Goal: Find specific page/section: Find specific page/section

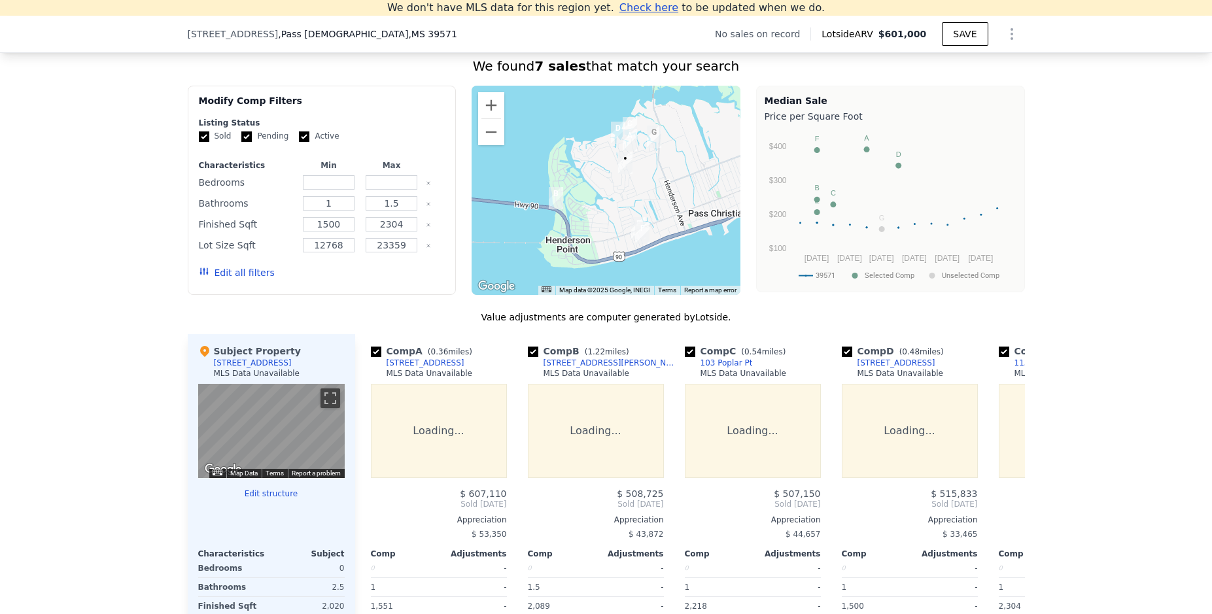
scroll to position [1221, 0]
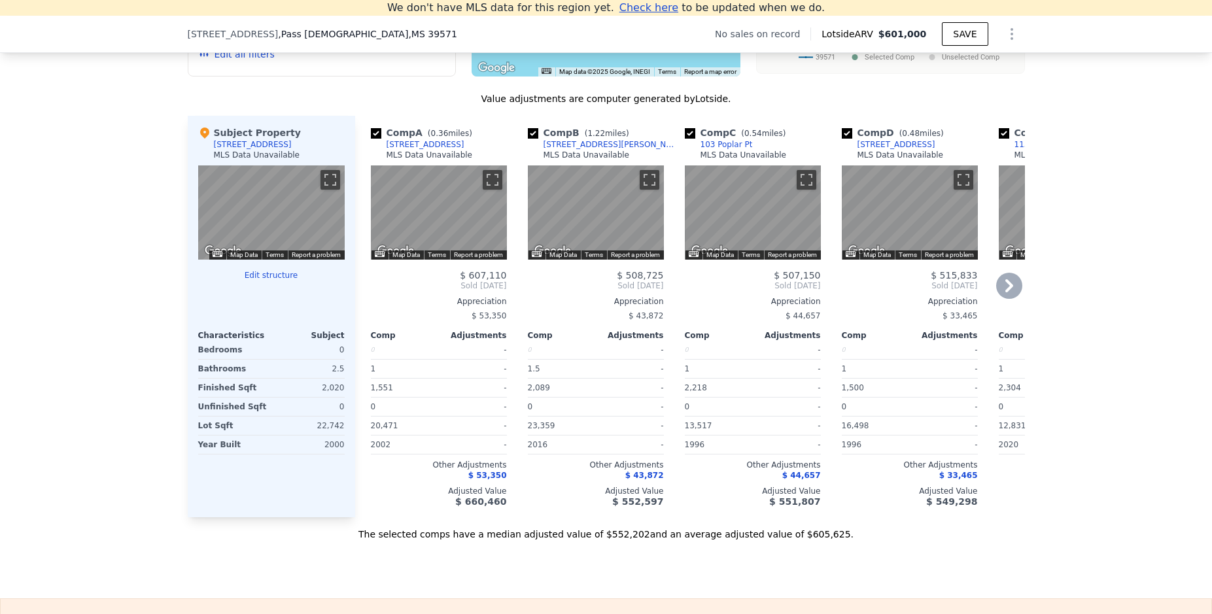
click at [1014, 283] on icon at bounding box center [1009, 286] width 26 height 26
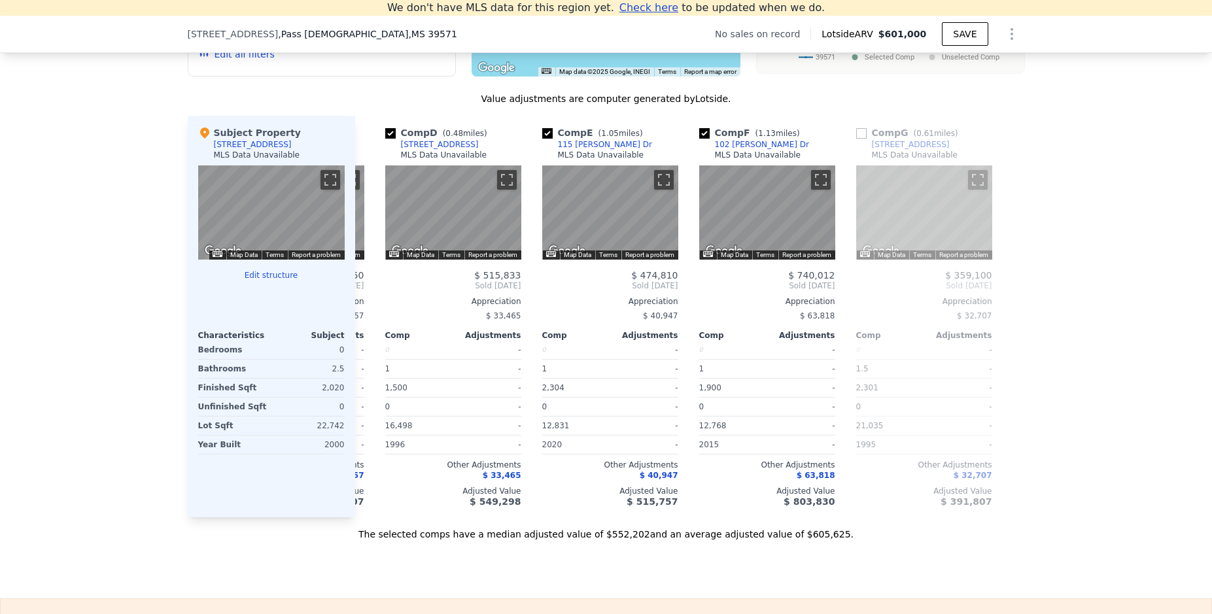
scroll to position [0, 460]
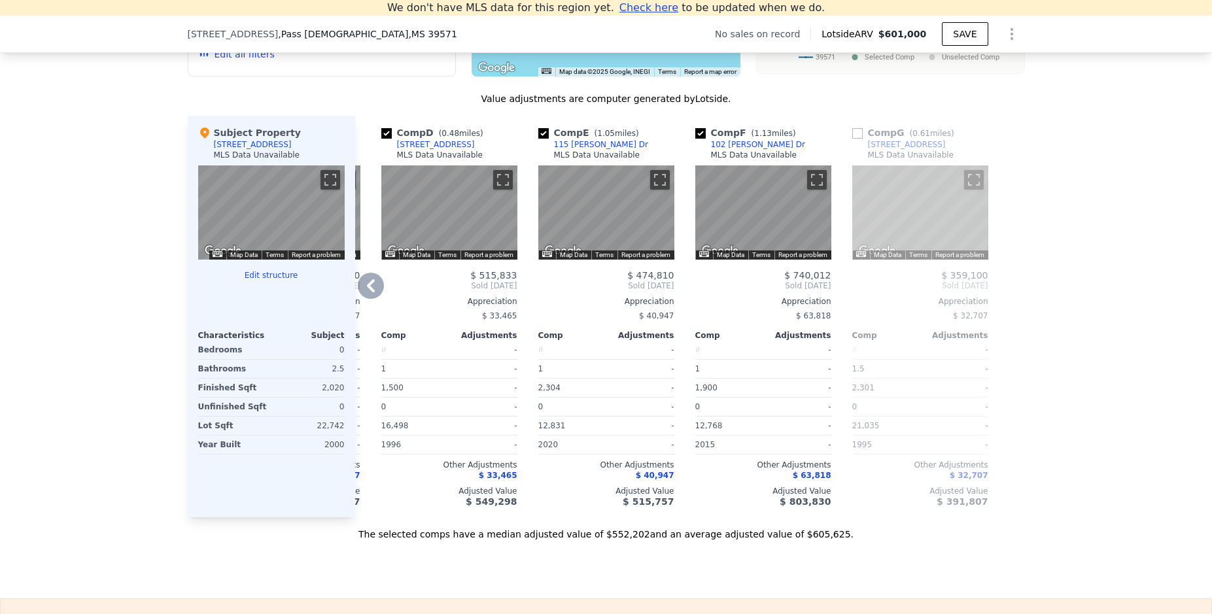
click at [373, 286] on icon at bounding box center [371, 286] width 26 height 26
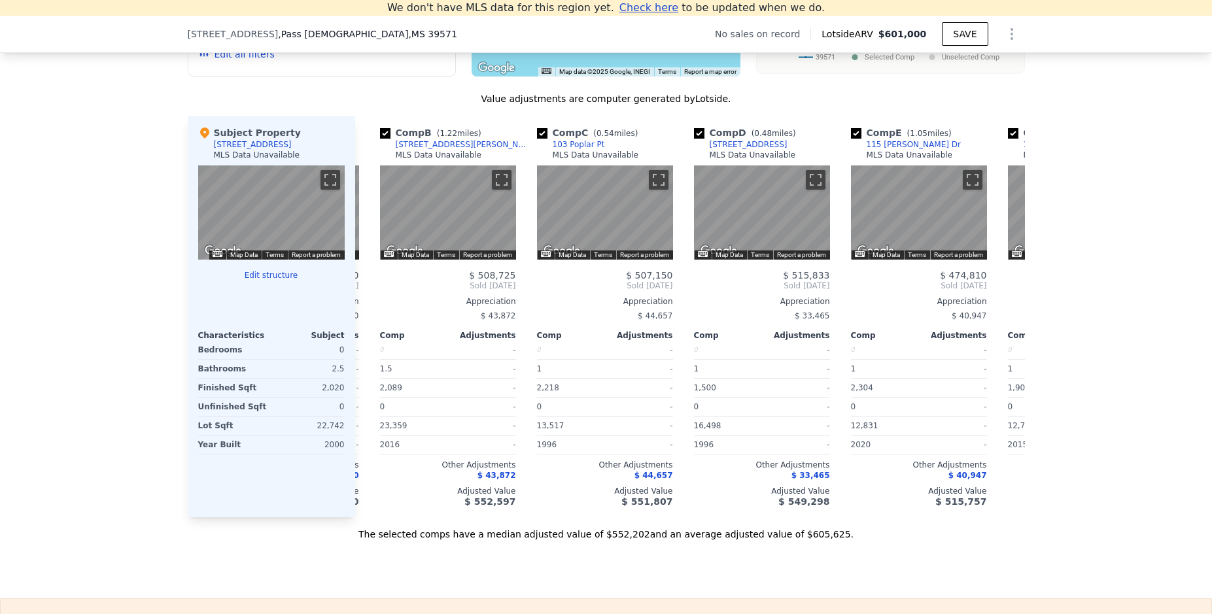
scroll to position [0, 147]
click at [373, 286] on icon at bounding box center [371, 286] width 26 height 26
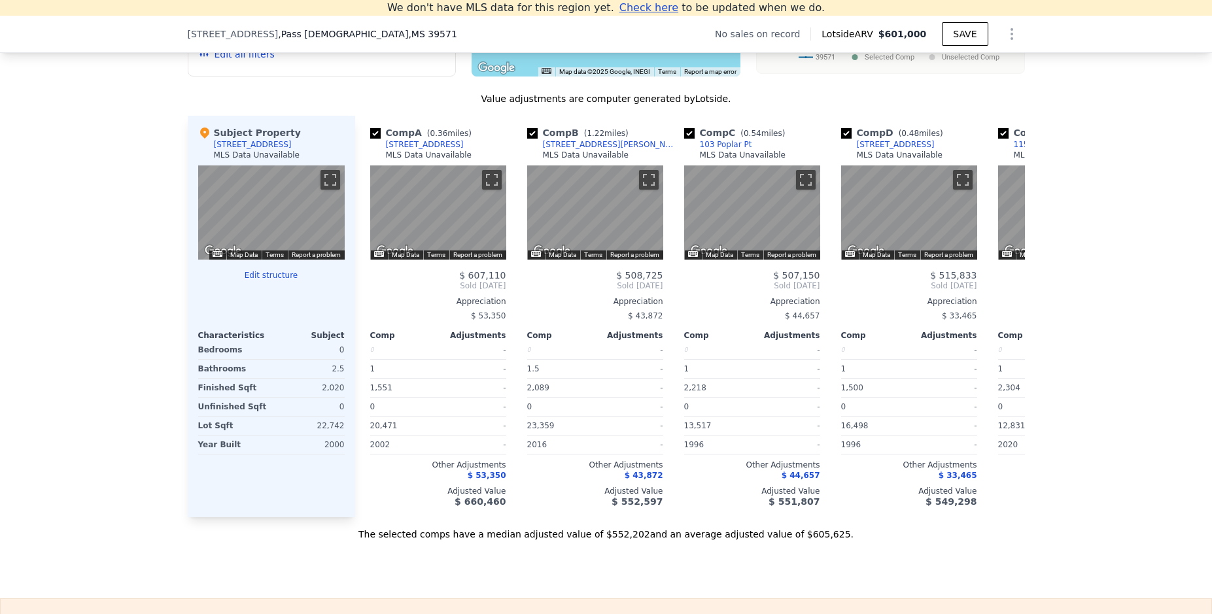
scroll to position [0, 0]
click at [424, 144] on div "[STREET_ADDRESS]" at bounding box center [426, 144] width 78 height 10
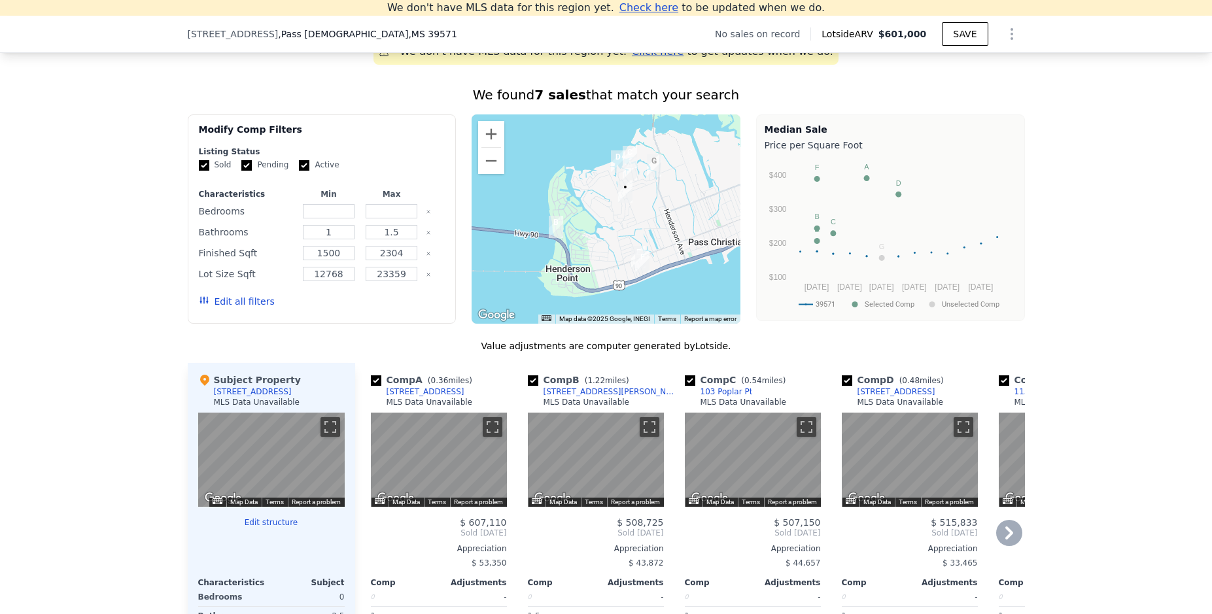
scroll to position [892, 0]
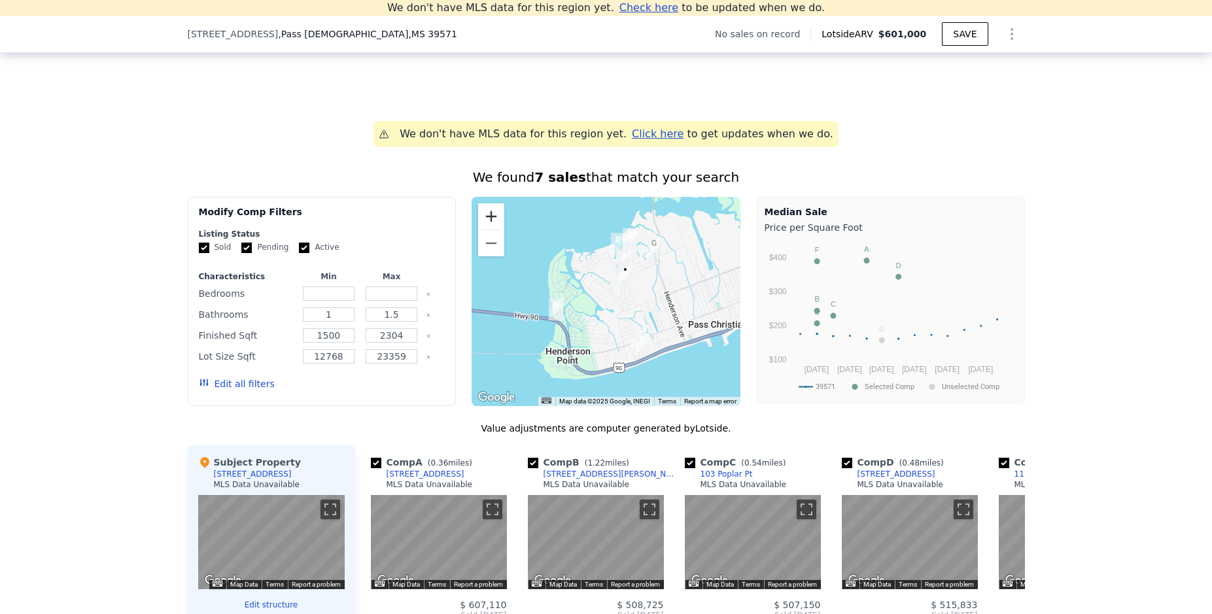
click at [491, 222] on button "Zoom in" at bounding box center [491, 216] width 26 height 26
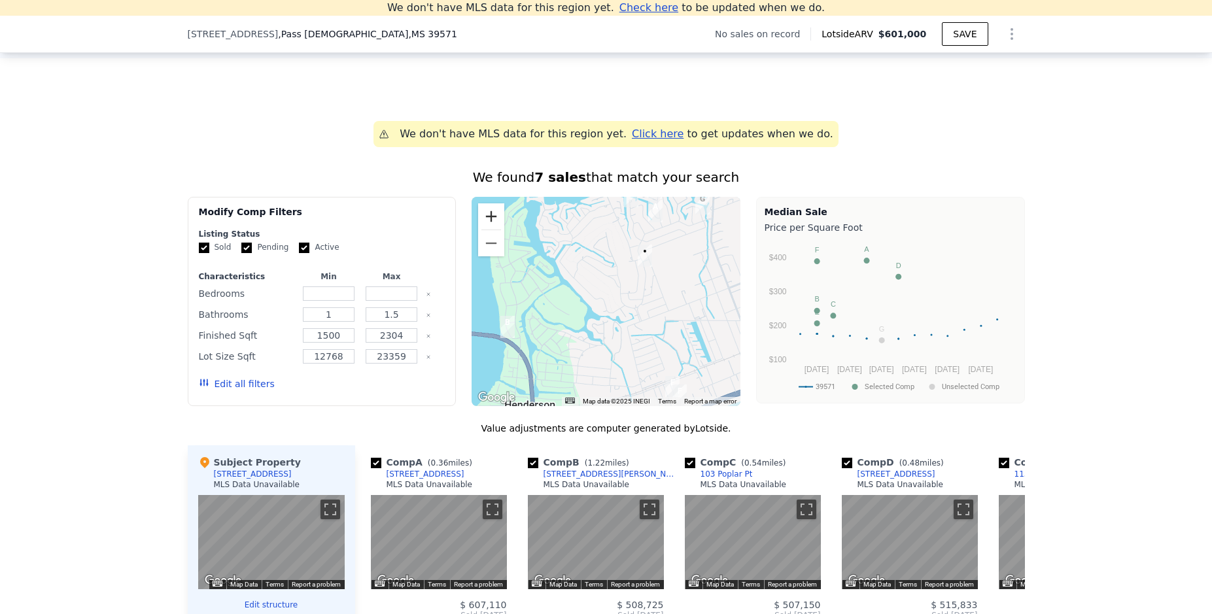
click at [491, 222] on button "Zoom in" at bounding box center [491, 216] width 26 height 26
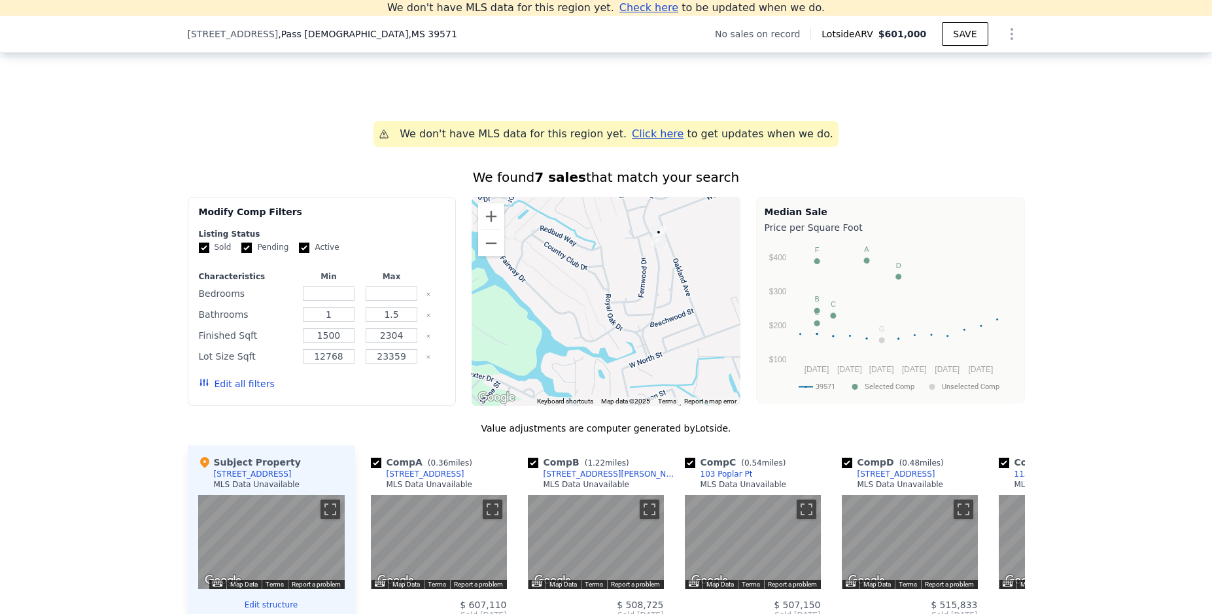
drag, startPoint x: 696, startPoint y: 285, endPoint x: 667, endPoint y: 303, distance: 34.1
click at [667, 303] on div at bounding box center [606, 301] width 269 height 209
click at [494, 252] on button "Zoom out" at bounding box center [491, 243] width 26 height 26
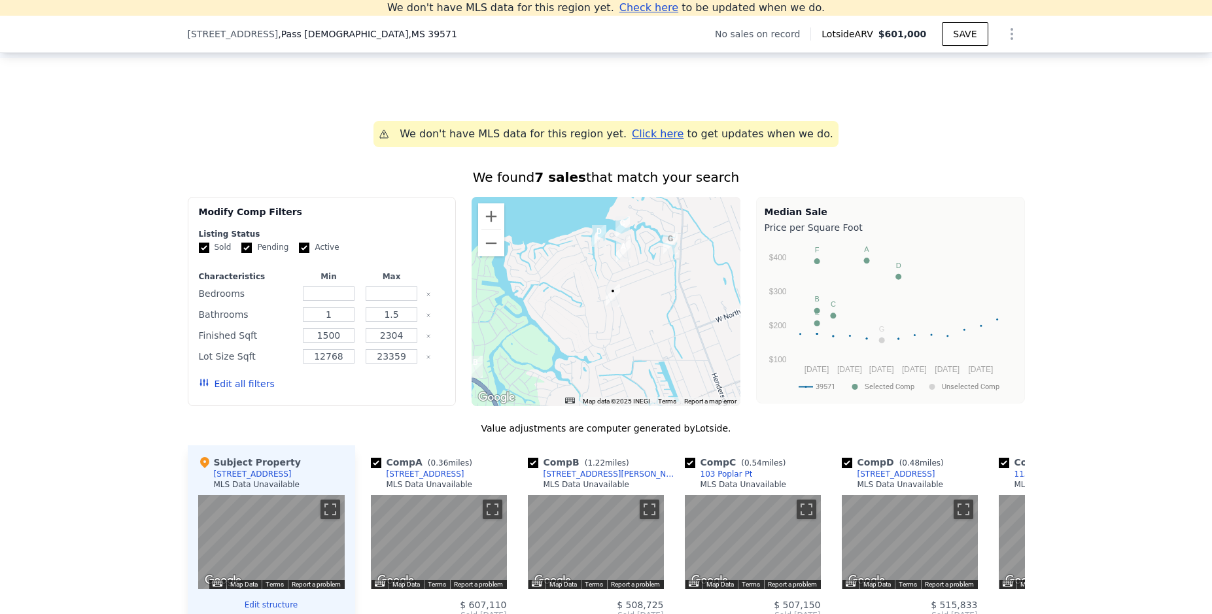
drag, startPoint x: 564, startPoint y: 267, endPoint x: 546, endPoint y: 300, distance: 37.8
click at [546, 300] on div at bounding box center [606, 301] width 269 height 209
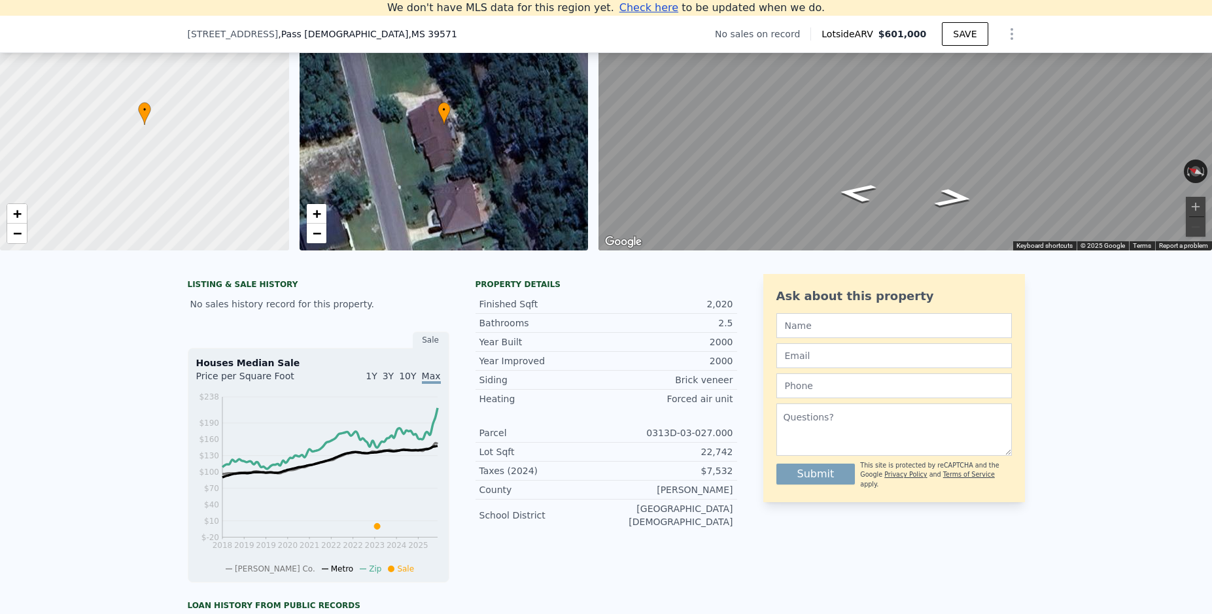
scroll to position [0, 0]
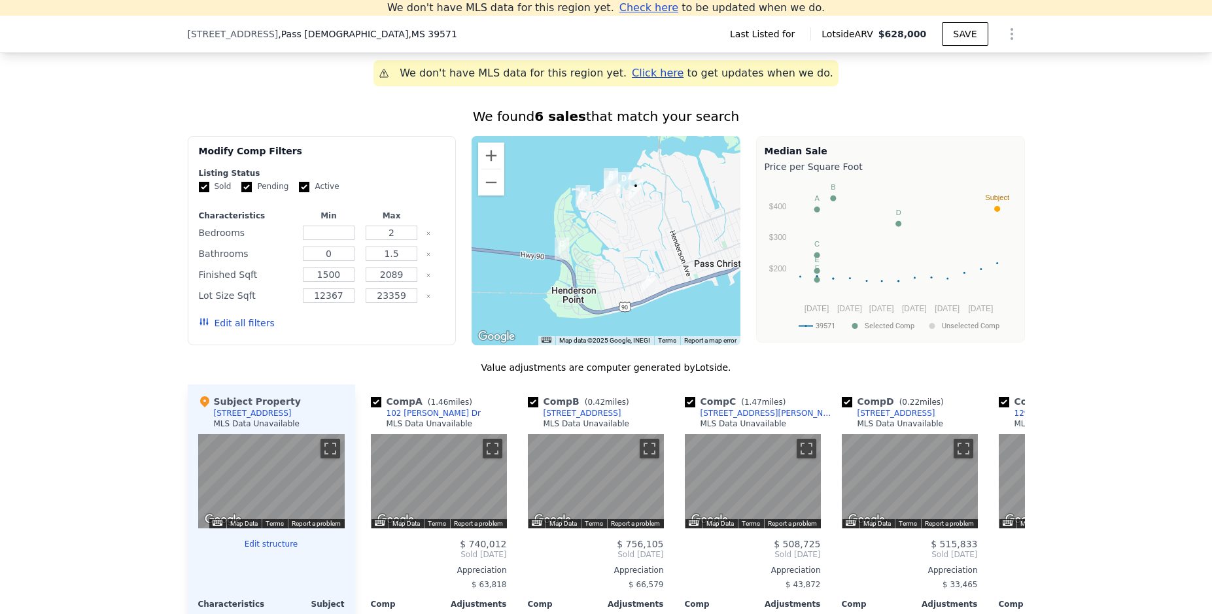
scroll to position [824, 0]
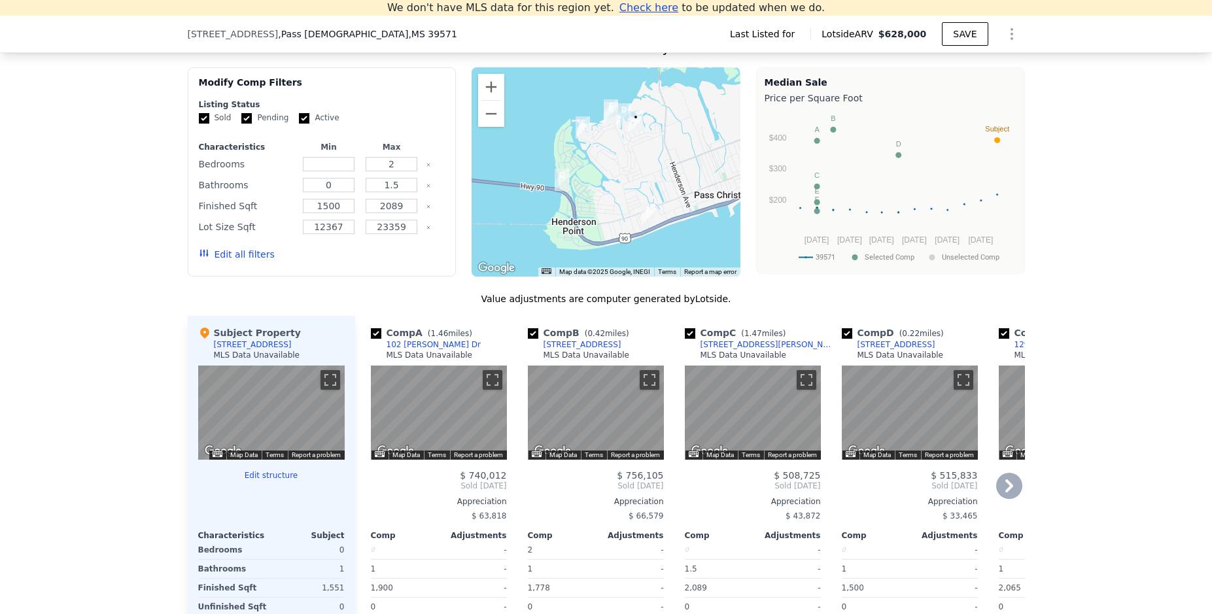
click at [401, 348] on div "102 [PERSON_NAME] Dr" at bounding box center [434, 344] width 94 height 10
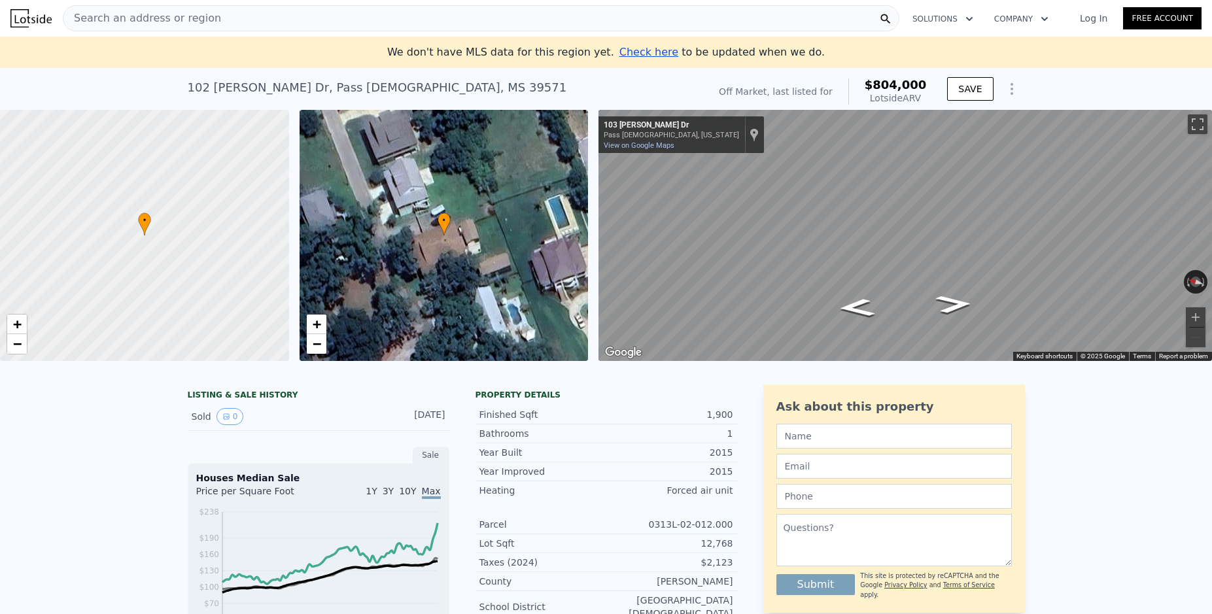
click at [493, 236] on div "• + −" at bounding box center [444, 235] width 289 height 251
click at [135, 237] on div at bounding box center [144, 236] width 347 height 302
click at [20, 323] on span "+" at bounding box center [17, 324] width 9 height 16
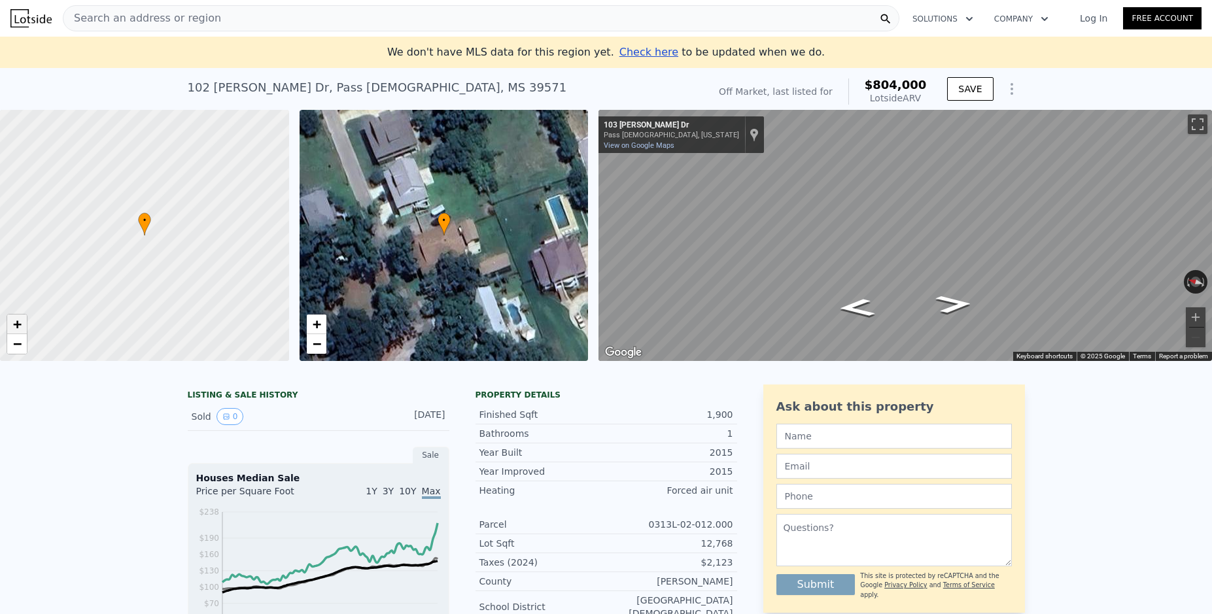
click at [20, 323] on span "+" at bounding box center [17, 324] width 9 height 16
drag, startPoint x: 239, startPoint y: 194, endPoint x: 265, endPoint y: 314, distance: 123.2
click at [265, 314] on div at bounding box center [144, 236] width 347 height 302
click at [24, 343] on link "−" at bounding box center [17, 344] width 20 height 20
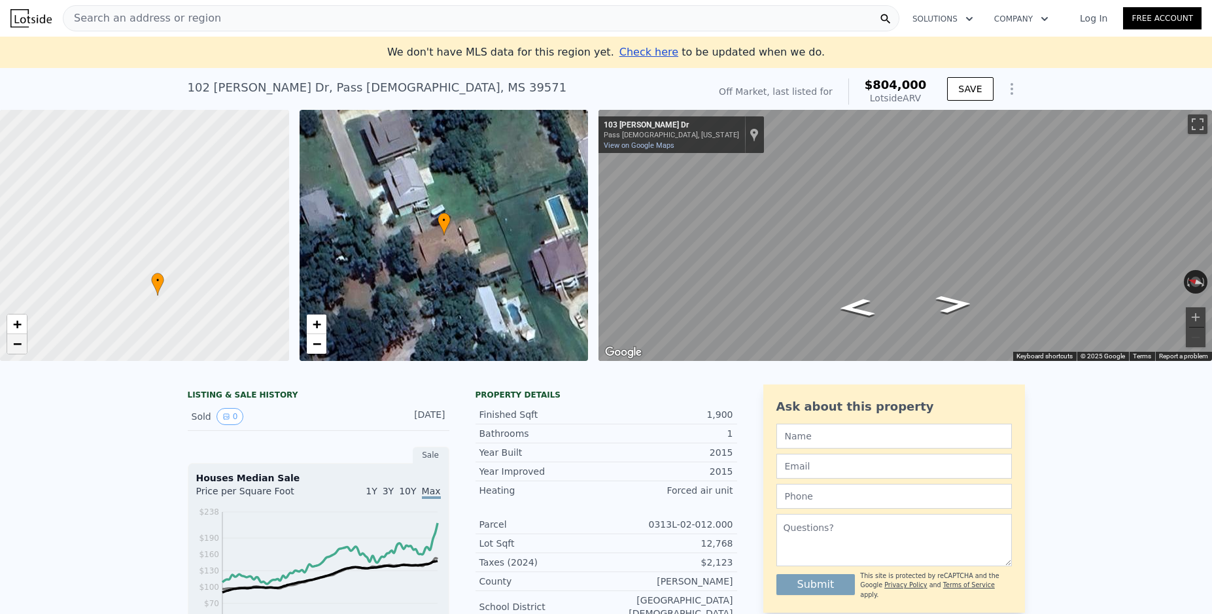
click at [24, 343] on link "−" at bounding box center [17, 344] width 20 height 20
click at [15, 345] on span "−" at bounding box center [17, 344] width 9 height 16
click at [22, 325] on span "+" at bounding box center [17, 324] width 9 height 16
drag, startPoint x: 141, startPoint y: 179, endPoint x: 133, endPoint y: 255, distance: 76.3
click at [133, 255] on div at bounding box center [144, 236] width 347 height 302
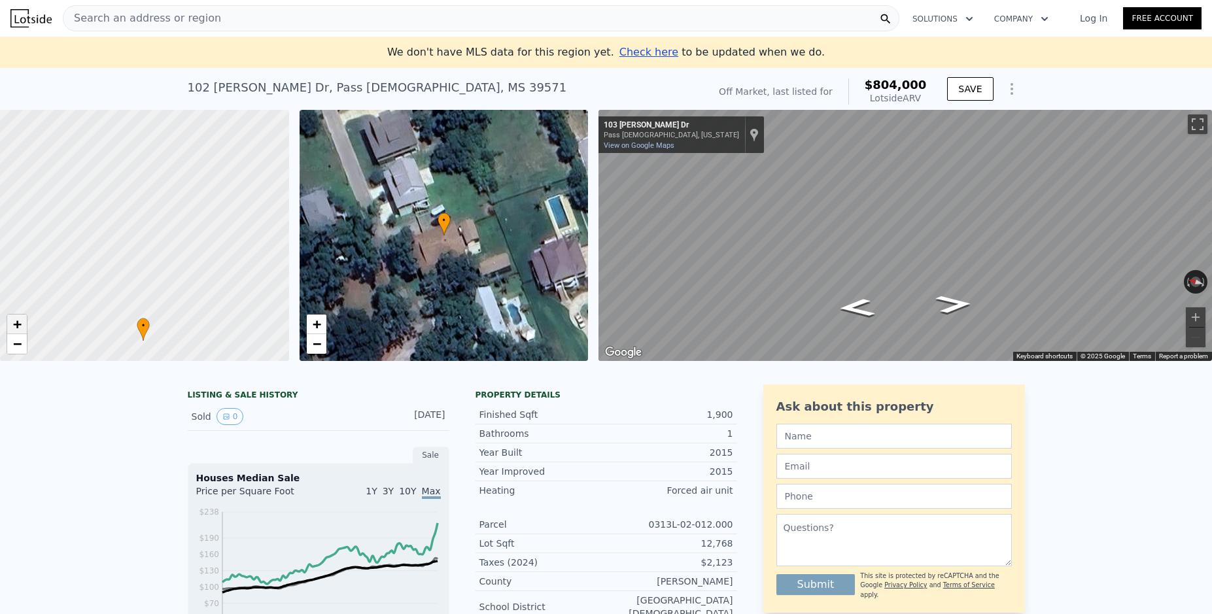
click at [19, 328] on span "+" at bounding box center [17, 324] width 9 height 16
drag, startPoint x: 86, startPoint y: 215, endPoint x: 214, endPoint y: 237, distance: 130.2
click at [214, 237] on div at bounding box center [144, 236] width 347 height 302
drag, startPoint x: 177, startPoint y: 184, endPoint x: 193, endPoint y: 235, distance: 53.0
click at [193, 235] on div at bounding box center [144, 236] width 347 height 302
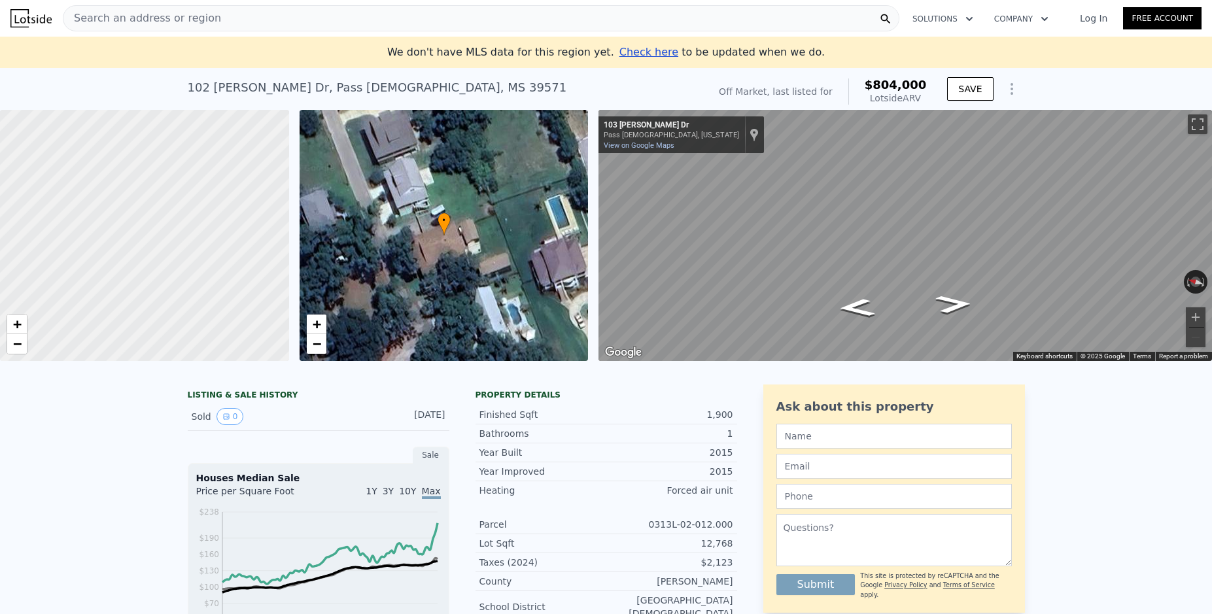
drag, startPoint x: 113, startPoint y: 202, endPoint x: 102, endPoint y: 186, distance: 19.8
click at [102, 186] on div at bounding box center [142, 227] width 347 height 302
drag, startPoint x: 131, startPoint y: 249, endPoint x: 94, endPoint y: 167, distance: 90.2
click at [94, 167] on div at bounding box center [144, 236] width 347 height 302
click at [16, 342] on span "−" at bounding box center [17, 344] width 9 height 16
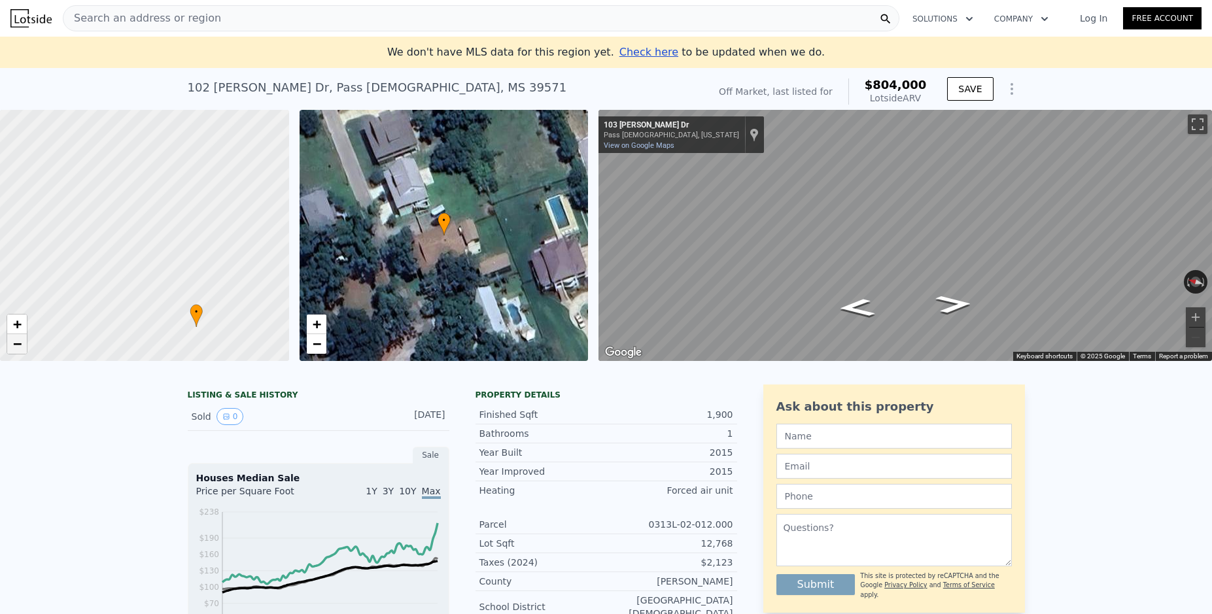
click at [15, 342] on span "−" at bounding box center [17, 344] width 9 height 16
click at [20, 326] on span "+" at bounding box center [17, 324] width 9 height 16
drag, startPoint x: 135, startPoint y: 295, endPoint x: 125, endPoint y: 218, distance: 77.2
click at [125, 218] on div at bounding box center [144, 236] width 347 height 302
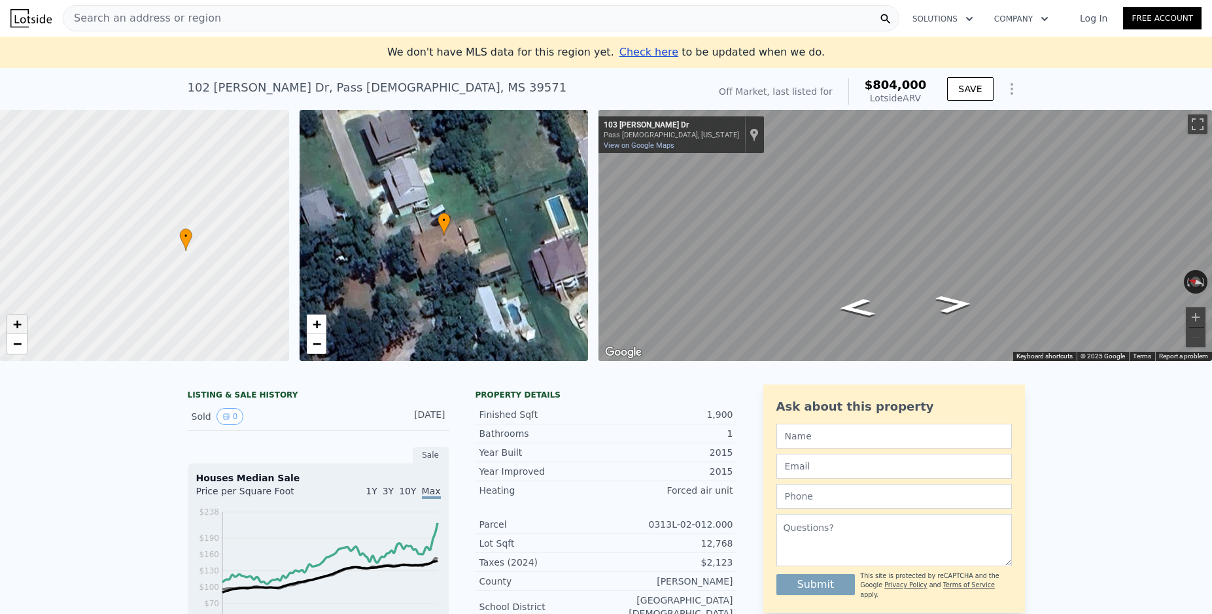
click at [20, 322] on span "+" at bounding box center [17, 324] width 9 height 16
